Goal: Transaction & Acquisition: Purchase product/service

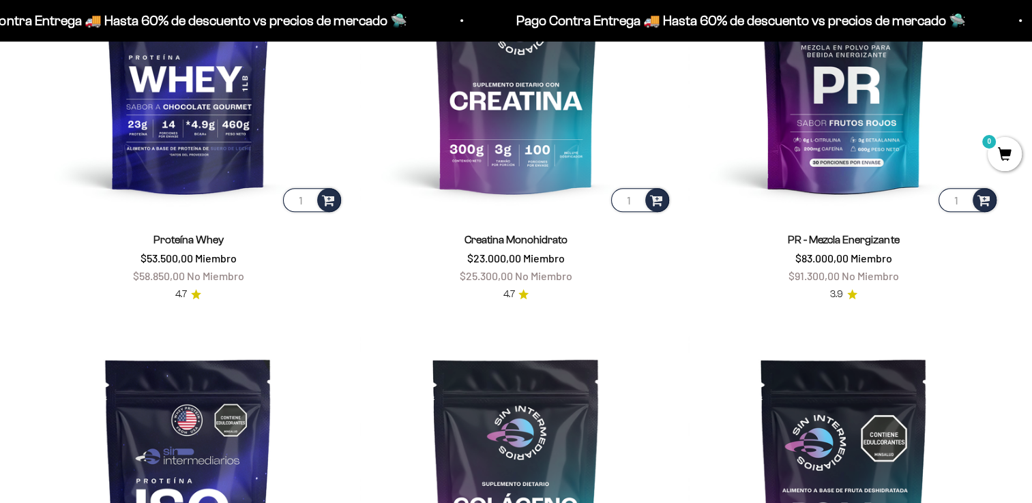
scroll to position [614, 0]
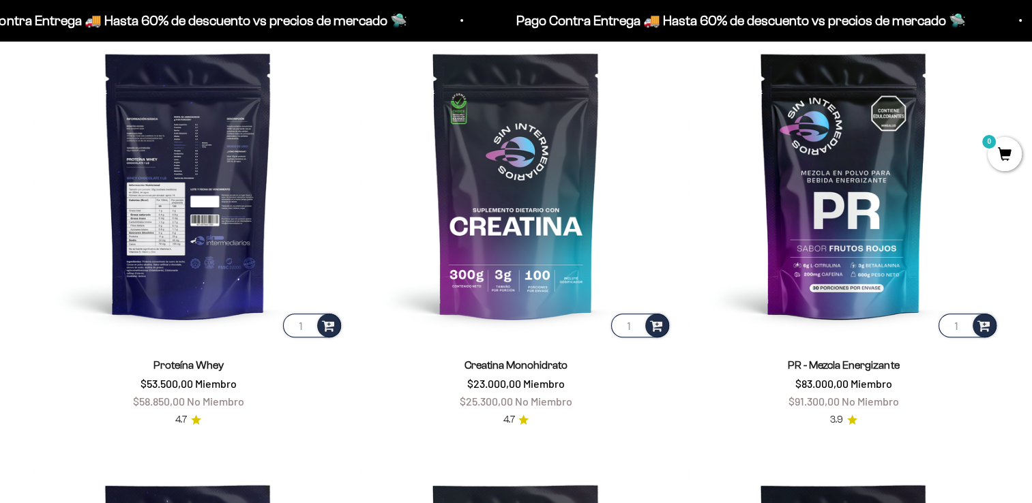
click at [232, 218] on img at bounding box center [188, 184] width 311 height 311
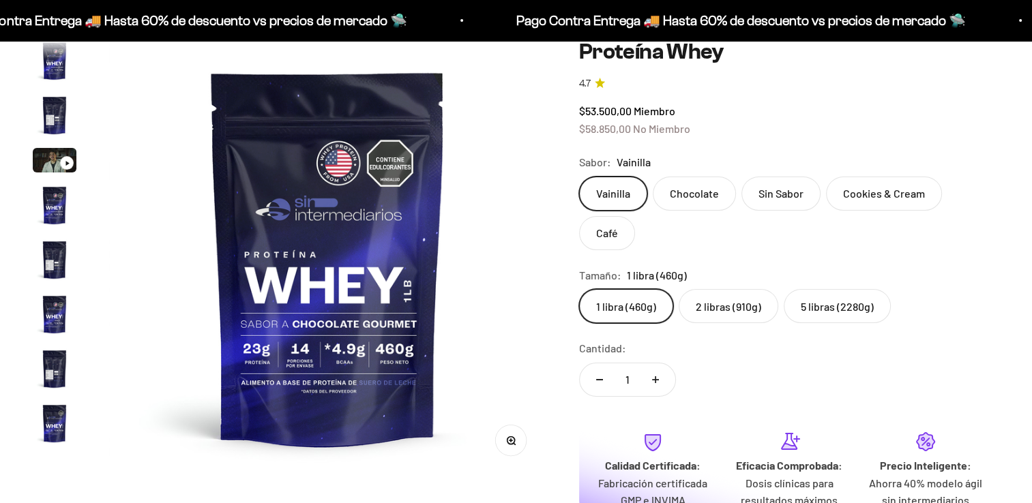
scroll to position [656, 0]
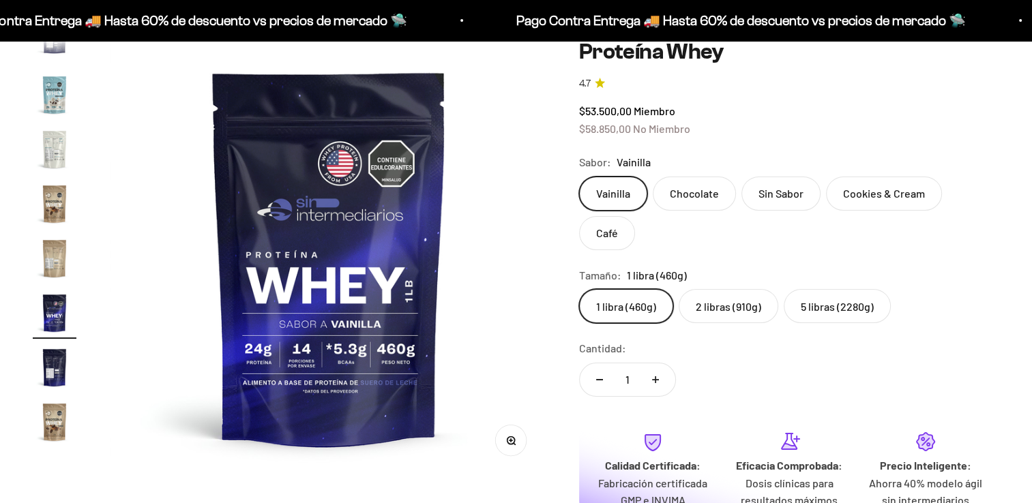
click at [44, 374] on img "Ir al artículo 19" at bounding box center [55, 368] width 44 height 44
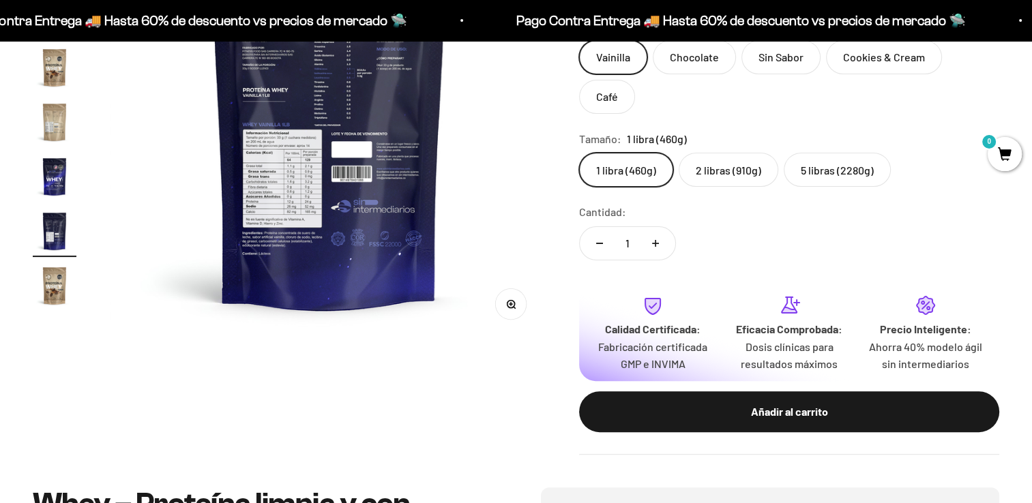
scroll to position [205, 0]
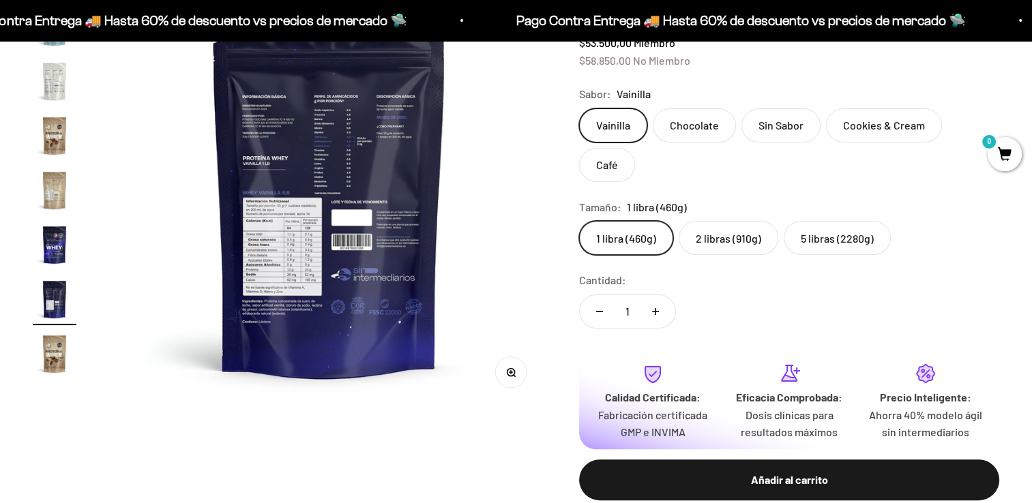
click at [511, 366] on button "Zoom" at bounding box center [511, 372] width 31 height 31
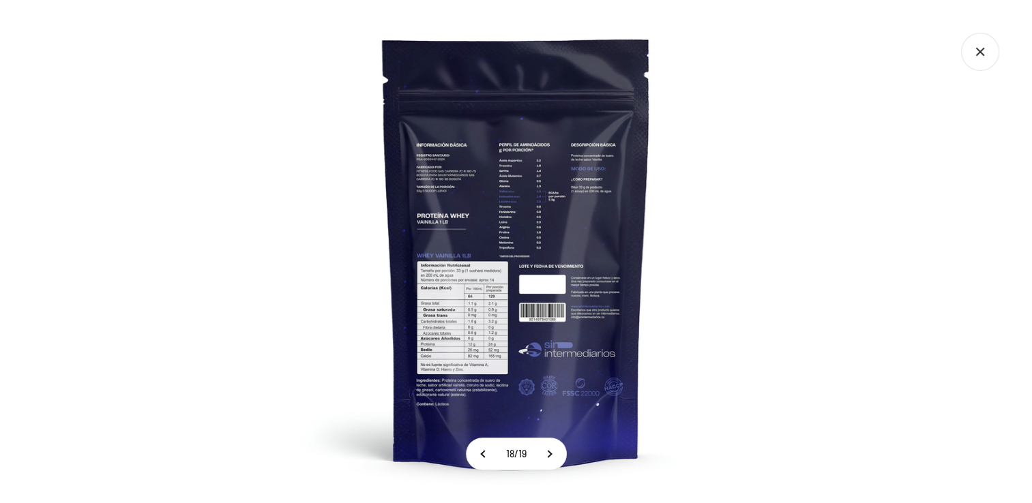
click at [470, 343] on img at bounding box center [516, 251] width 503 height 503
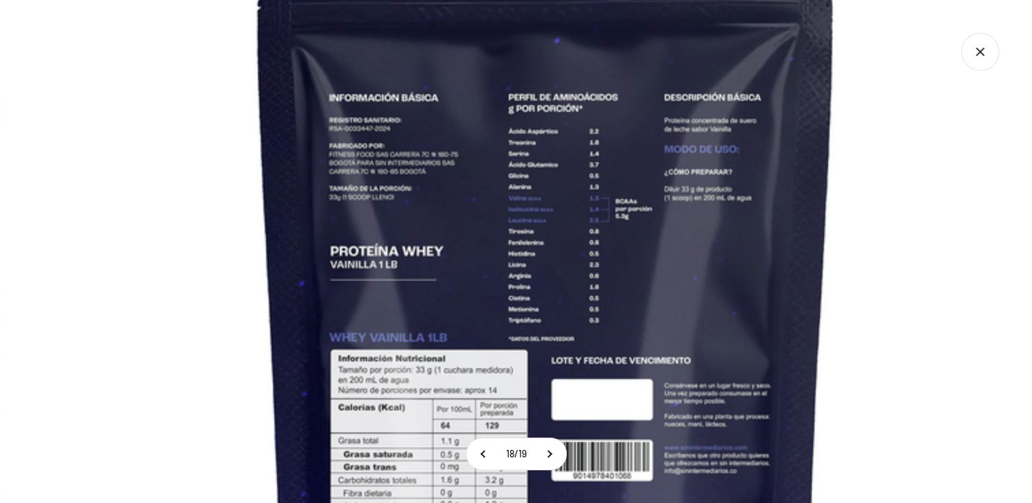
click at [514, 349] on img at bounding box center [545, 328] width 1091 height 1091
click at [977, 47] on icon "Cerrar galería" at bounding box center [980, 52] width 38 height 38
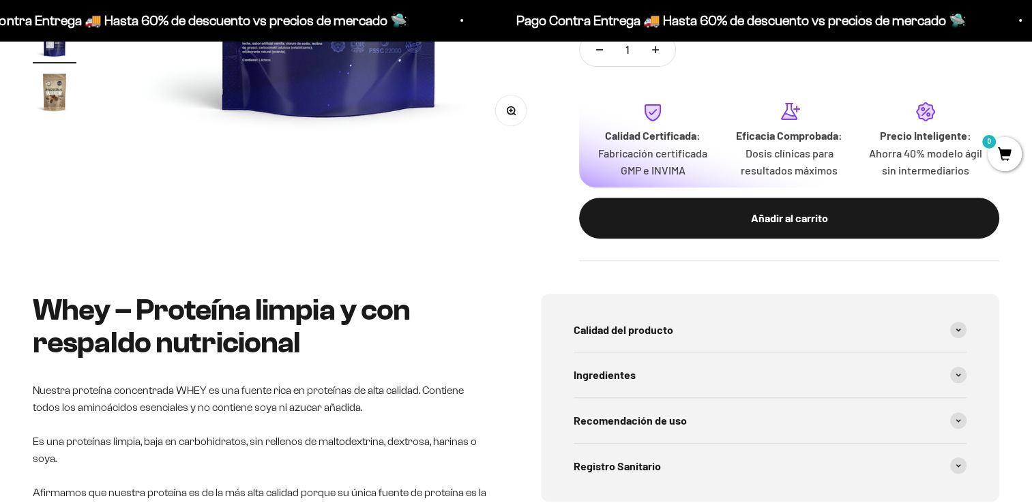
scroll to position [546, 0]
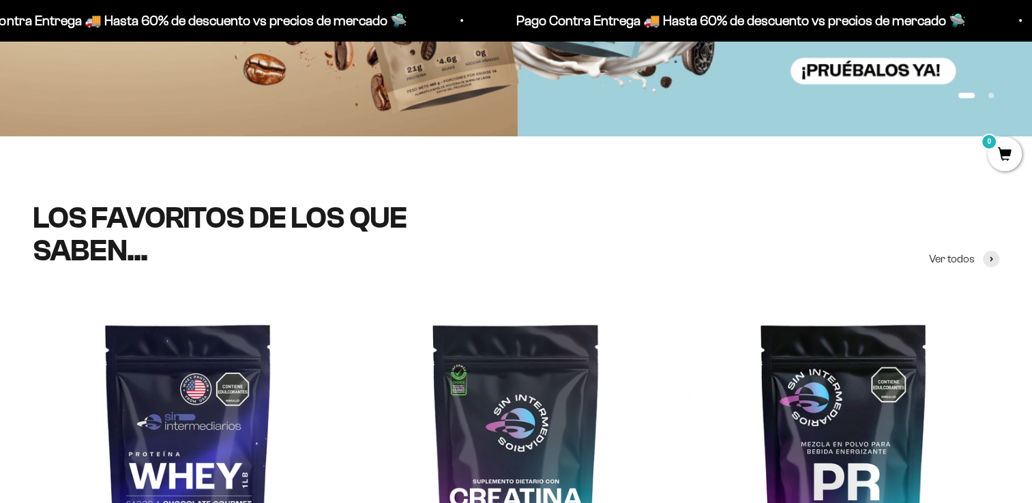
scroll to position [341, 0]
